Goal: Task Accomplishment & Management: Use online tool/utility

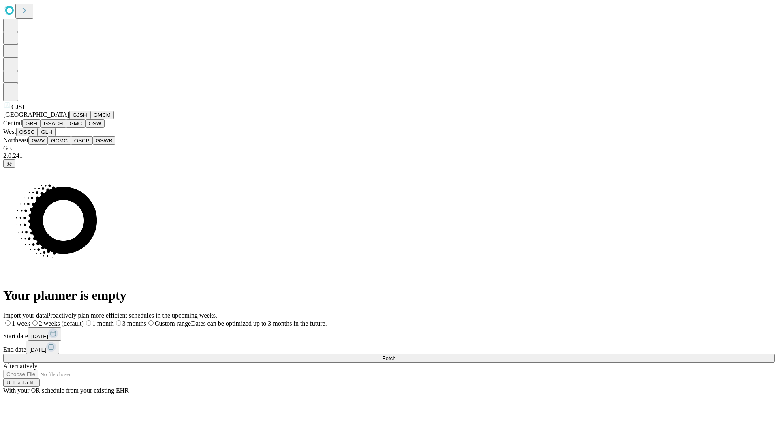
click at [69, 119] on button "GJSH" at bounding box center [79, 115] width 21 height 9
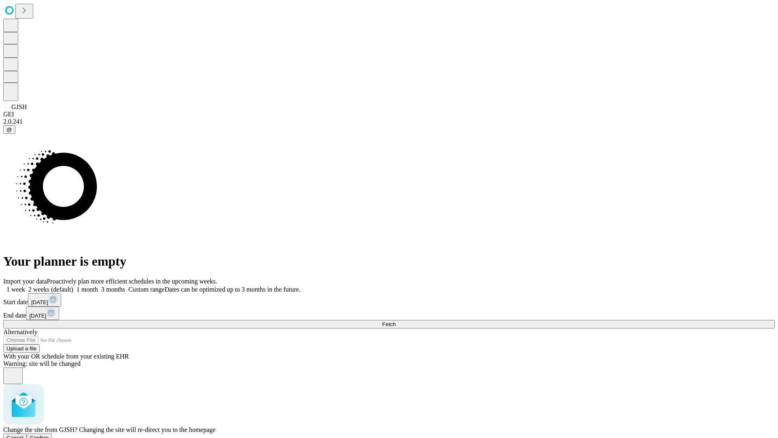
click at [49, 434] on span "Confirm" at bounding box center [39, 437] width 19 height 6
click at [73, 286] on label "2 weeks (default)" at bounding box center [49, 289] width 48 height 7
click at [395, 321] on span "Fetch" at bounding box center [388, 324] width 13 height 6
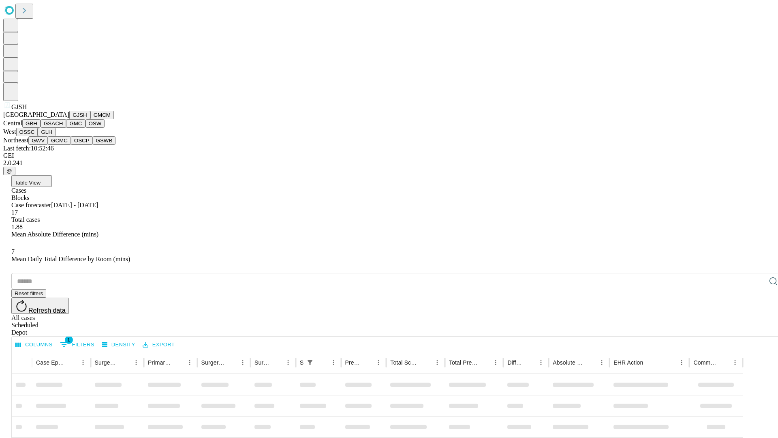
click at [90, 119] on button "GMCM" at bounding box center [102, 115] width 24 height 9
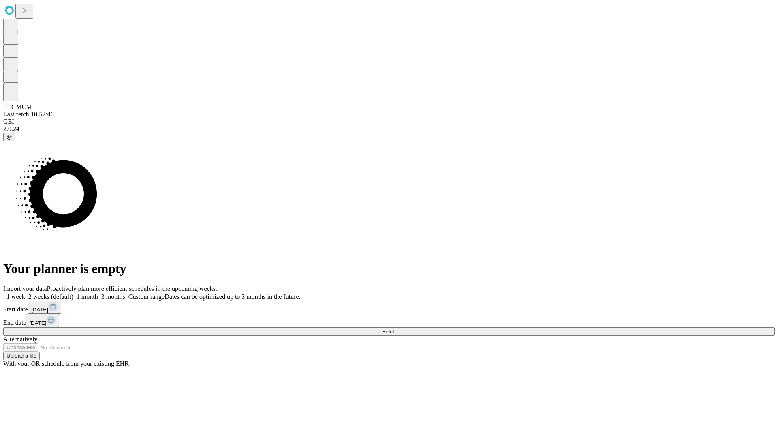
click at [73, 293] on label "2 weeks (default)" at bounding box center [49, 296] width 48 height 7
click at [395, 328] on span "Fetch" at bounding box center [388, 331] width 13 height 6
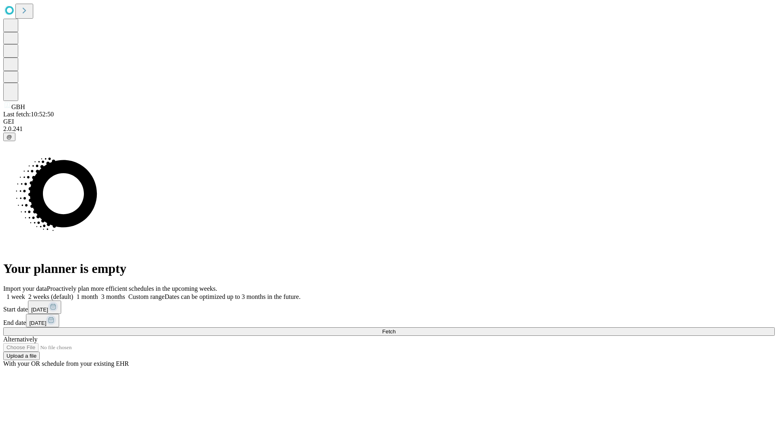
click at [73, 293] on label "2 weeks (default)" at bounding box center [49, 296] width 48 height 7
click at [395, 328] on span "Fetch" at bounding box center [388, 331] width 13 height 6
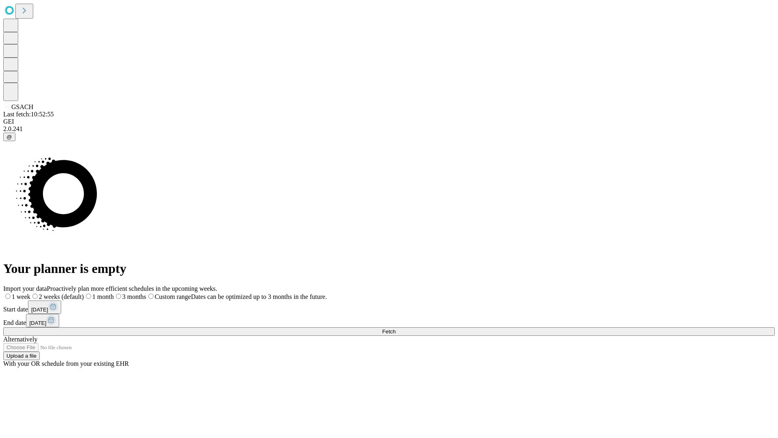
click at [395, 328] on span "Fetch" at bounding box center [388, 331] width 13 height 6
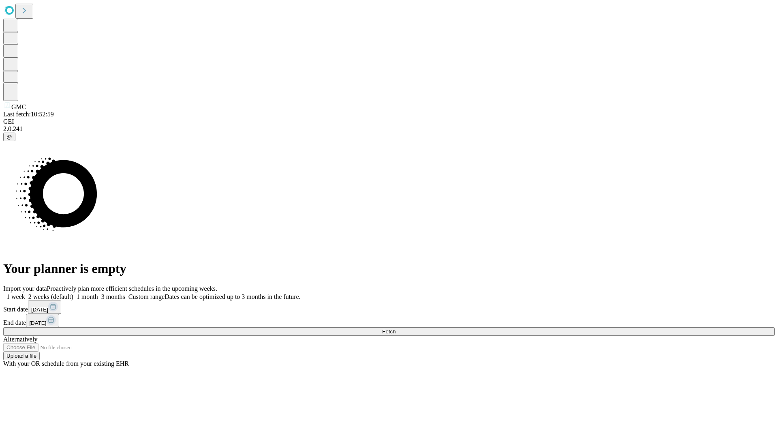
click at [73, 293] on label "2 weeks (default)" at bounding box center [49, 296] width 48 height 7
click at [395, 328] on span "Fetch" at bounding box center [388, 331] width 13 height 6
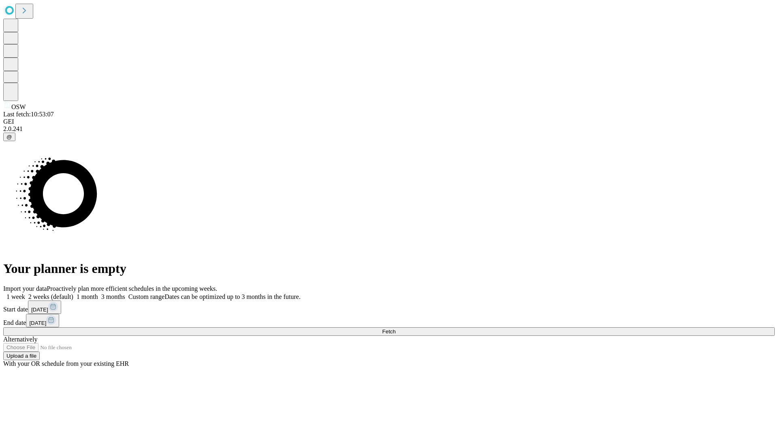
click at [73, 293] on label "2 weeks (default)" at bounding box center [49, 296] width 48 height 7
click at [395, 328] on span "Fetch" at bounding box center [388, 331] width 13 height 6
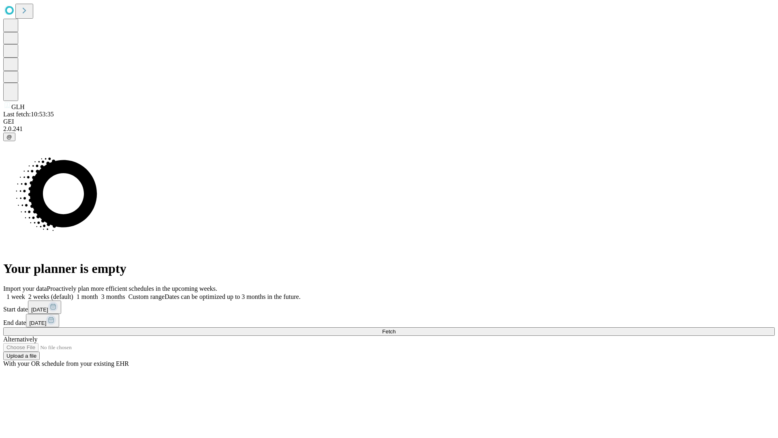
click at [73, 293] on label "2 weeks (default)" at bounding box center [49, 296] width 48 height 7
click at [395, 328] on span "Fetch" at bounding box center [388, 331] width 13 height 6
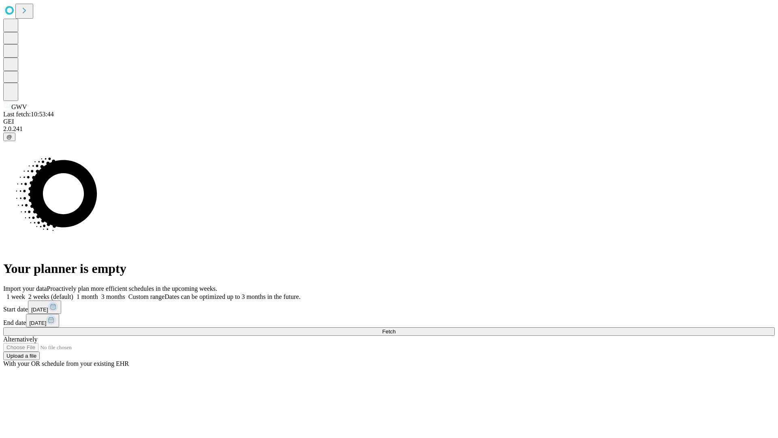
click at [73, 293] on label "2 weeks (default)" at bounding box center [49, 296] width 48 height 7
click at [395, 328] on span "Fetch" at bounding box center [388, 331] width 13 height 6
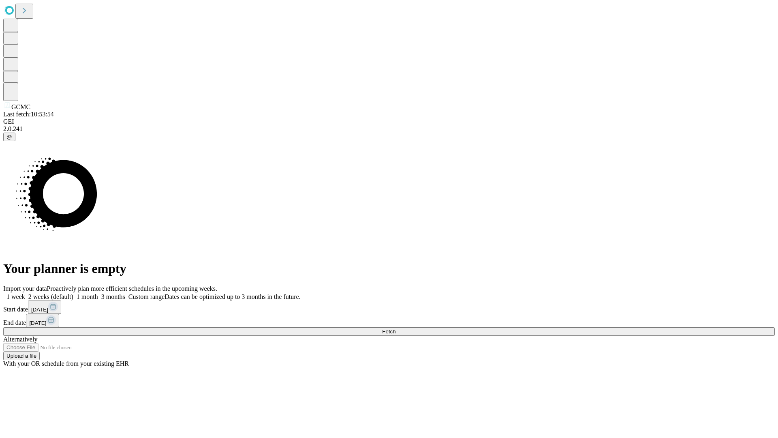
click at [73, 293] on label "2 weeks (default)" at bounding box center [49, 296] width 48 height 7
click at [395, 328] on span "Fetch" at bounding box center [388, 331] width 13 height 6
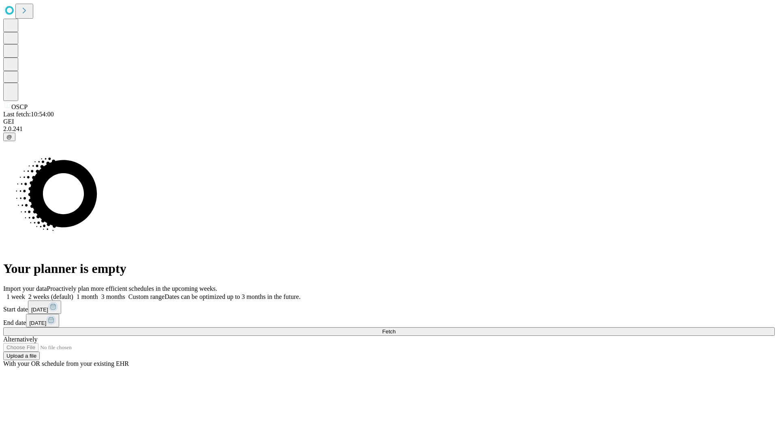
click at [73, 293] on label "2 weeks (default)" at bounding box center [49, 296] width 48 height 7
click at [395, 328] on span "Fetch" at bounding box center [388, 331] width 13 height 6
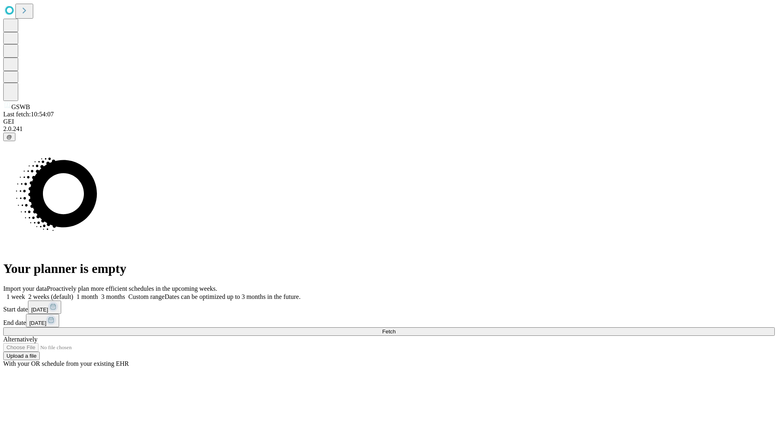
click at [73, 293] on label "2 weeks (default)" at bounding box center [49, 296] width 48 height 7
click at [395, 328] on span "Fetch" at bounding box center [388, 331] width 13 height 6
